Goal: Find specific page/section

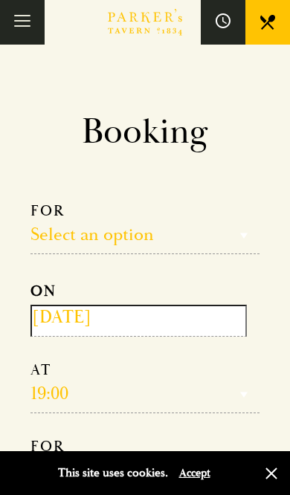
click at [23, 27] on button "Toggle navigation" at bounding box center [22, 22] width 45 height 45
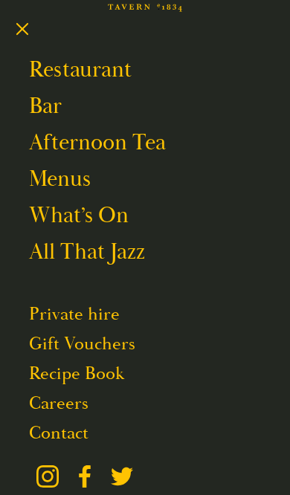
click at [101, 68] on link "Restaurant" at bounding box center [80, 70] width 103 height 28
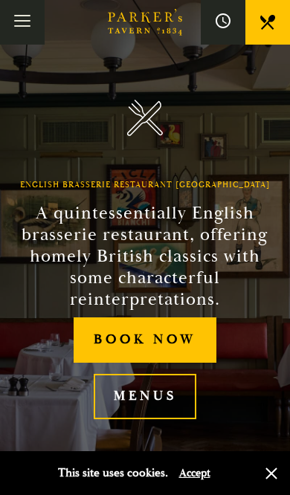
click at [163, 400] on link "Menus" at bounding box center [145, 396] width 103 height 45
click at [172, 406] on link "Menus" at bounding box center [145, 396] width 103 height 45
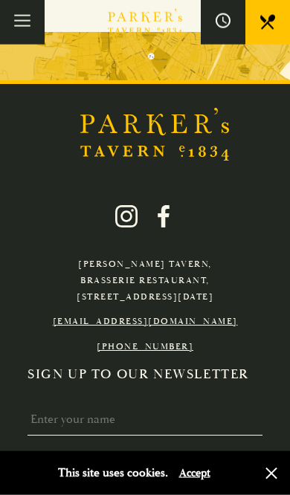
scroll to position [2948, 0]
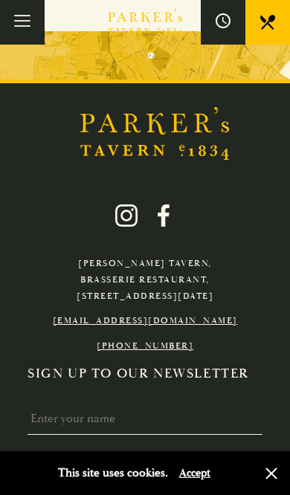
click at [128, 204] on icon at bounding box center [126, 215] width 22 height 22
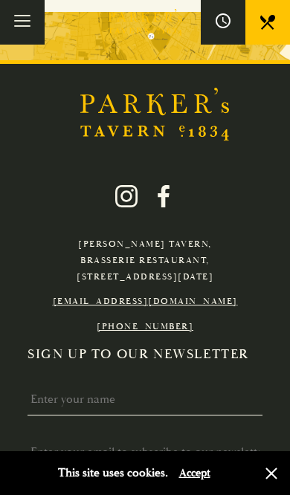
scroll to position [2968, 0]
